Goal: Information Seeking & Learning: Learn about a topic

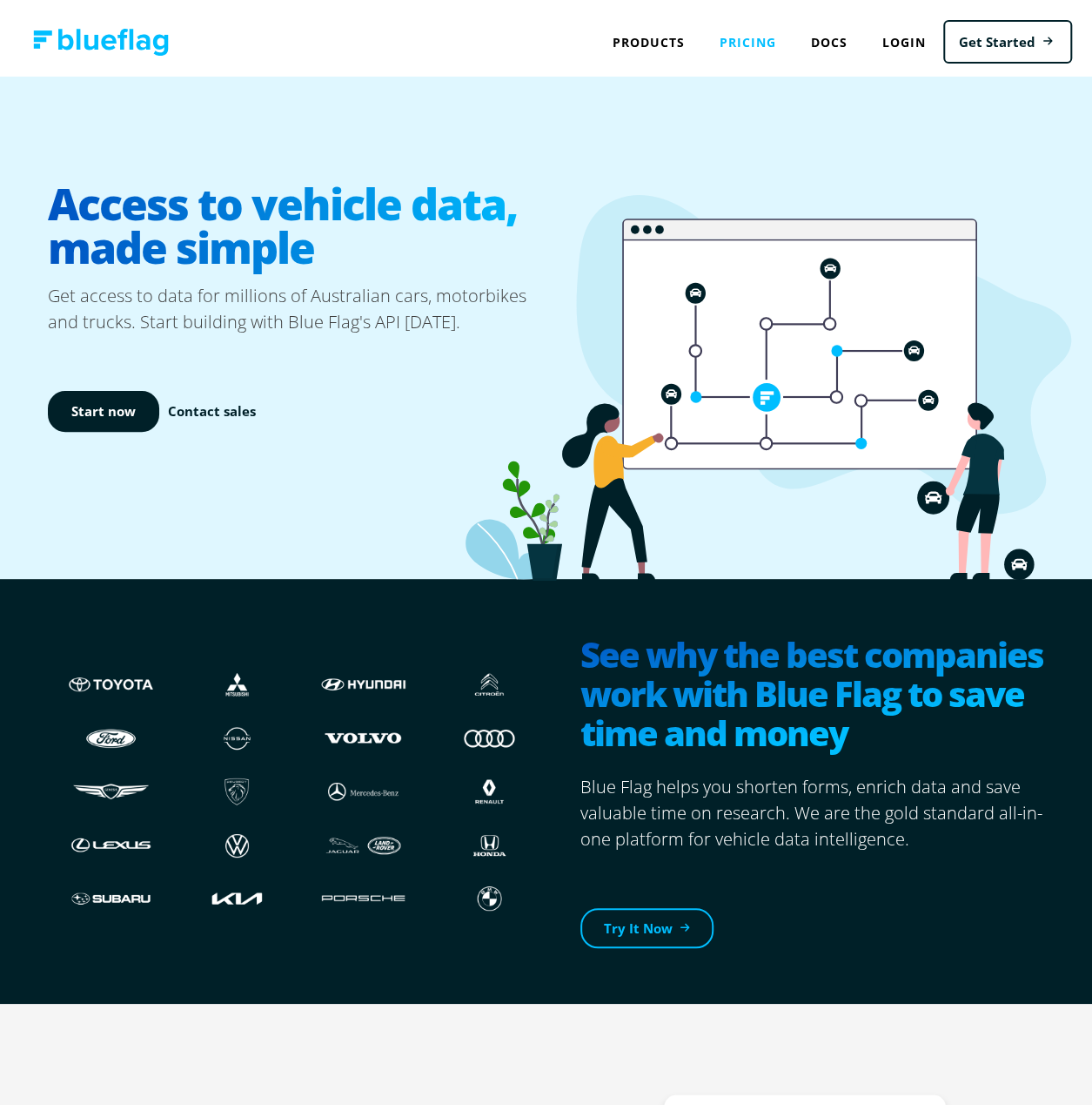
click at [721, 33] on link "Pricing" at bounding box center [748, 36] width 91 height 36
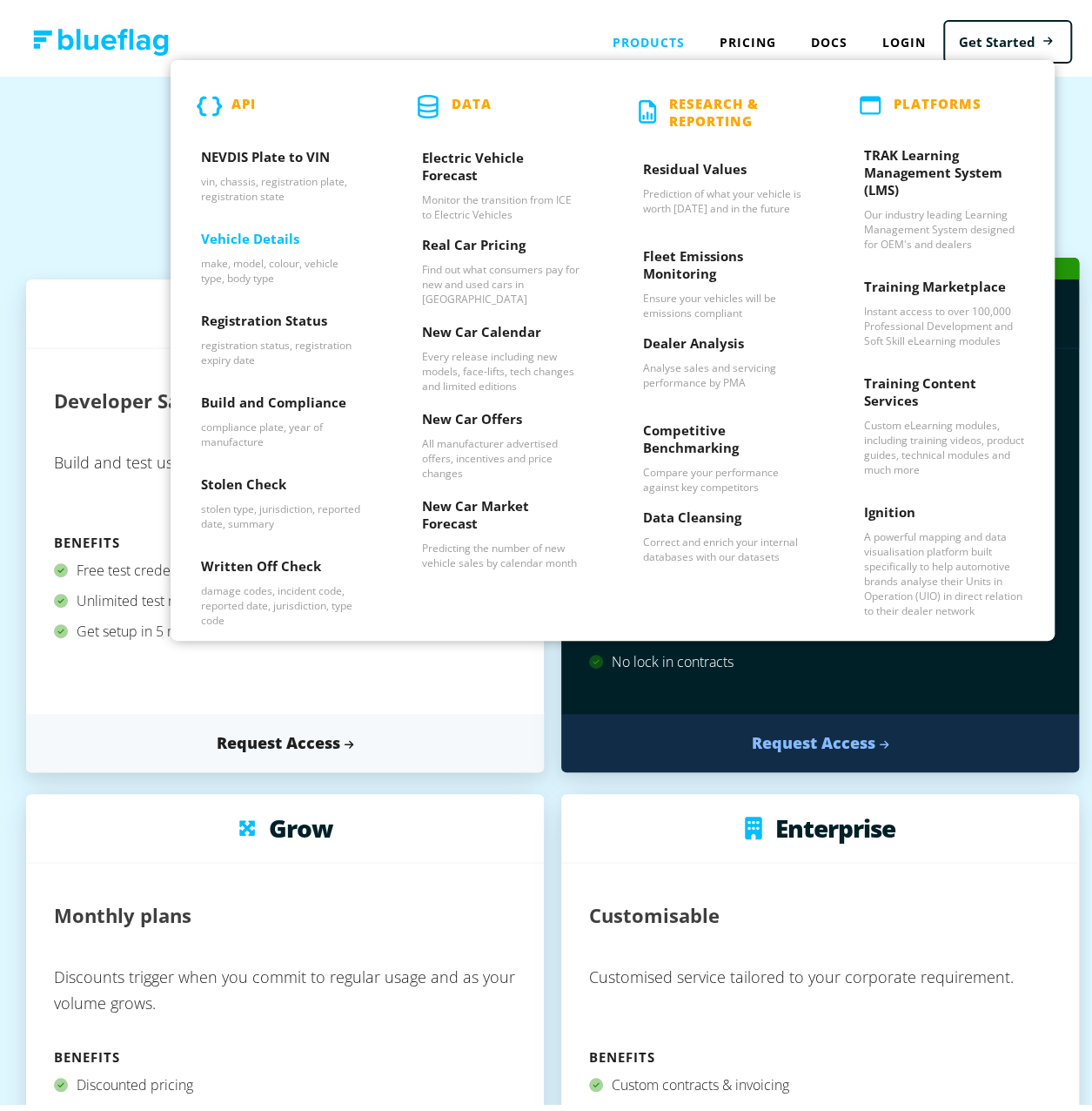
click at [233, 240] on h3 "Vehicle Details" at bounding box center [281, 236] width 161 height 26
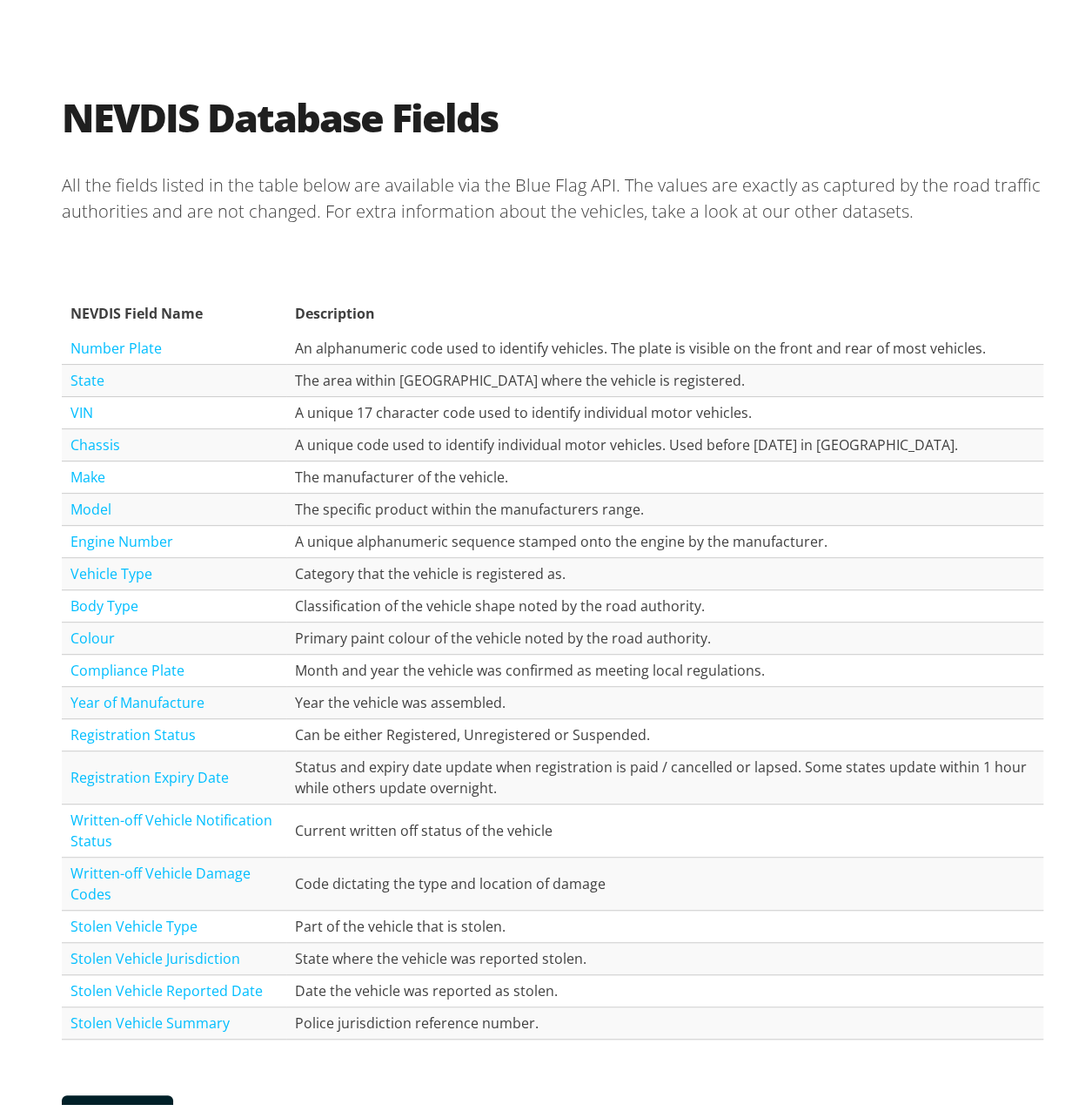
scroll to position [1741, 0]
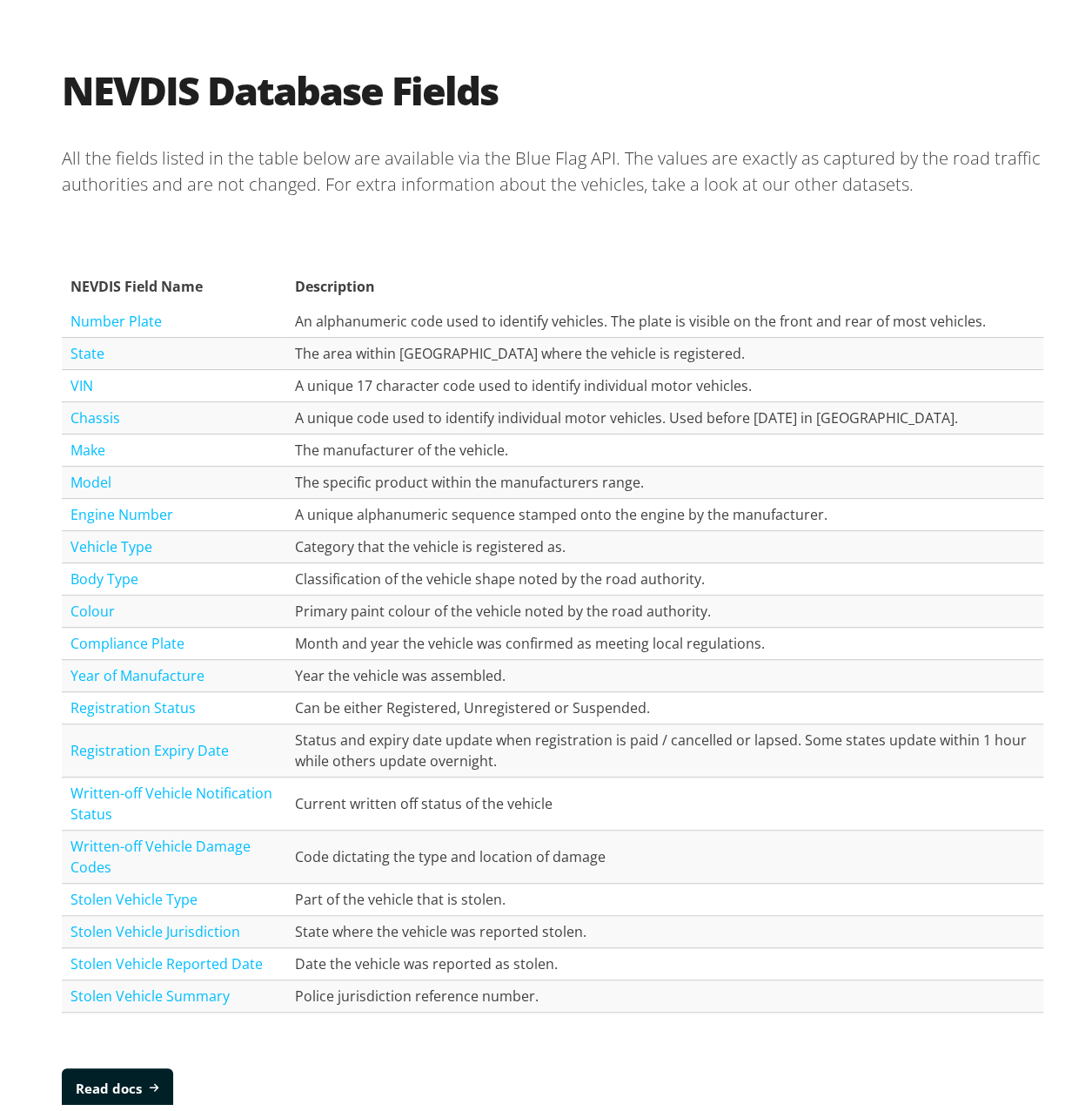
click at [133, 504] on link "Engine Number" at bounding box center [122, 506] width 103 height 19
